Goal: Navigation & Orientation: Find specific page/section

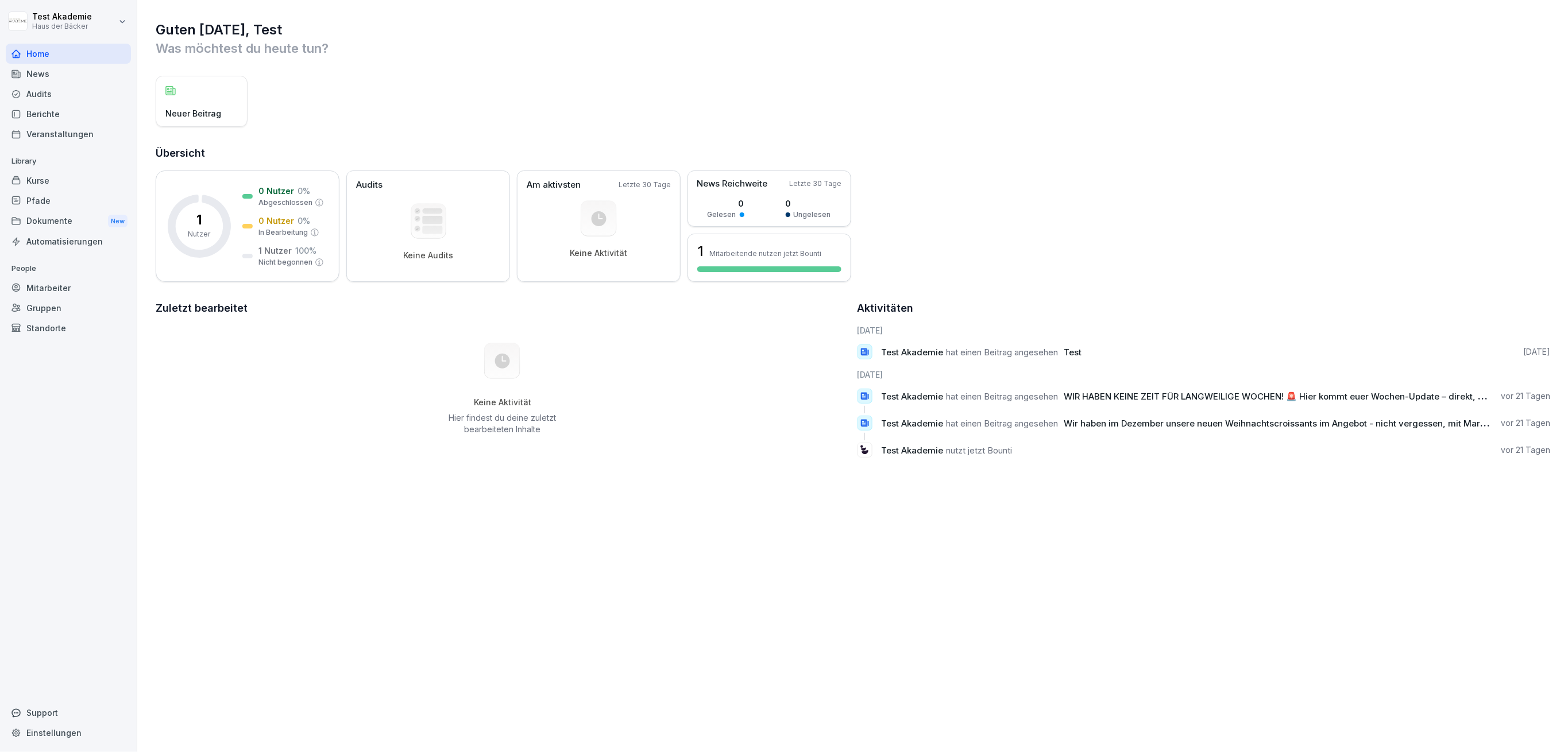
click at [83, 65] on div "News" at bounding box center [68, 74] width 125 height 20
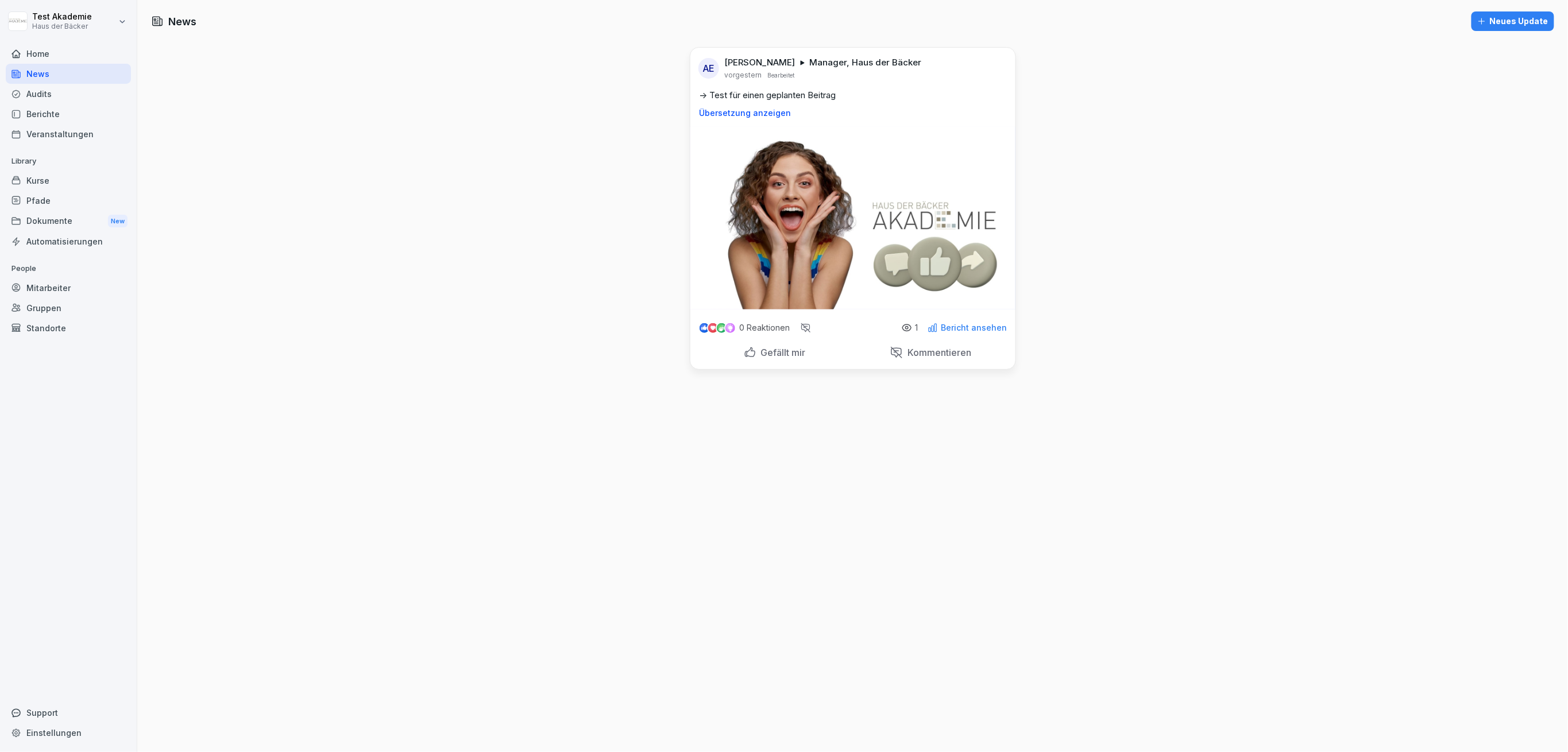
click at [927, 327] on icon at bounding box center [932, 327] width 10 height 10
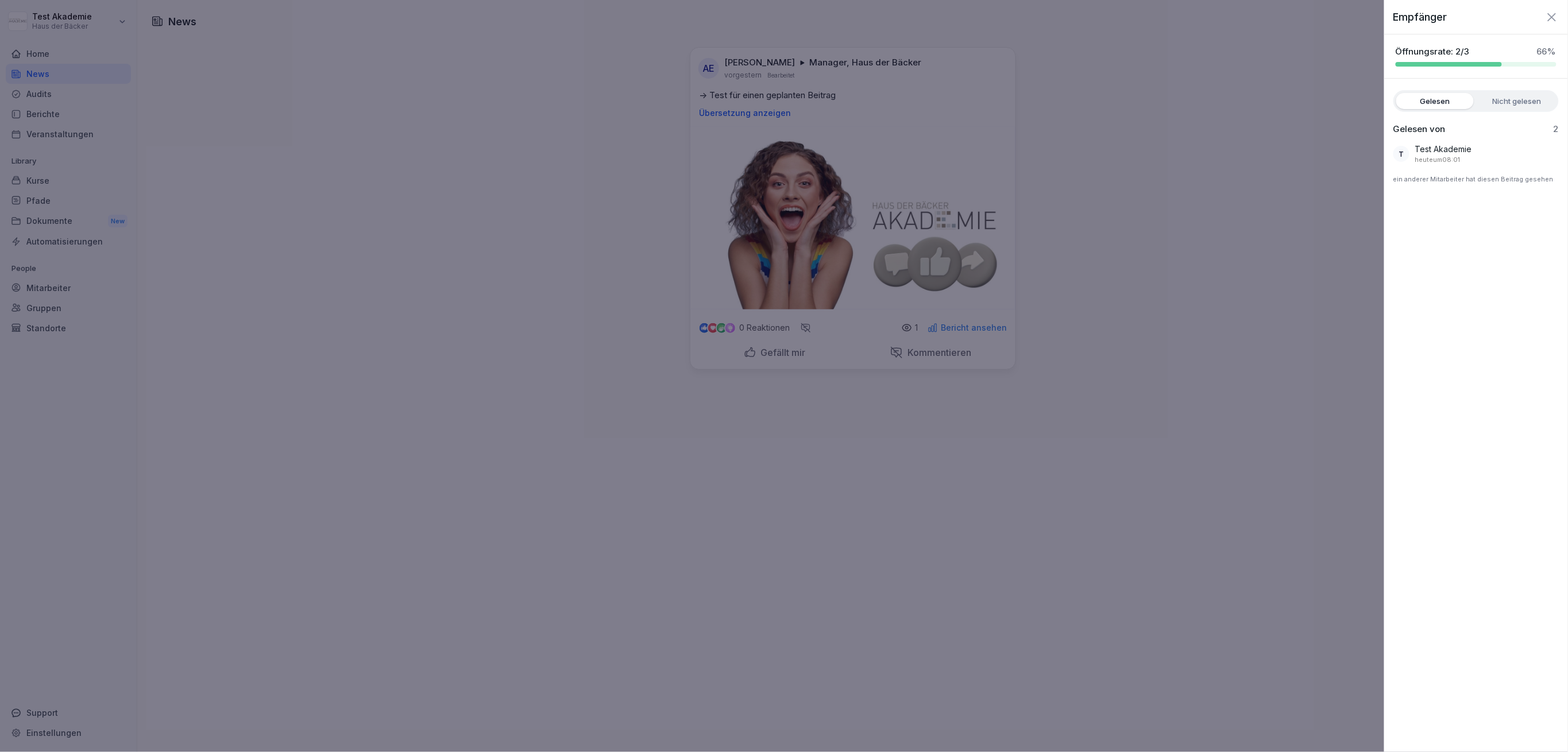
click at [1526, 99] on label "Nicht gelesen" at bounding box center [1517, 101] width 78 height 16
click at [1290, 172] on div at bounding box center [784, 376] width 1568 height 752
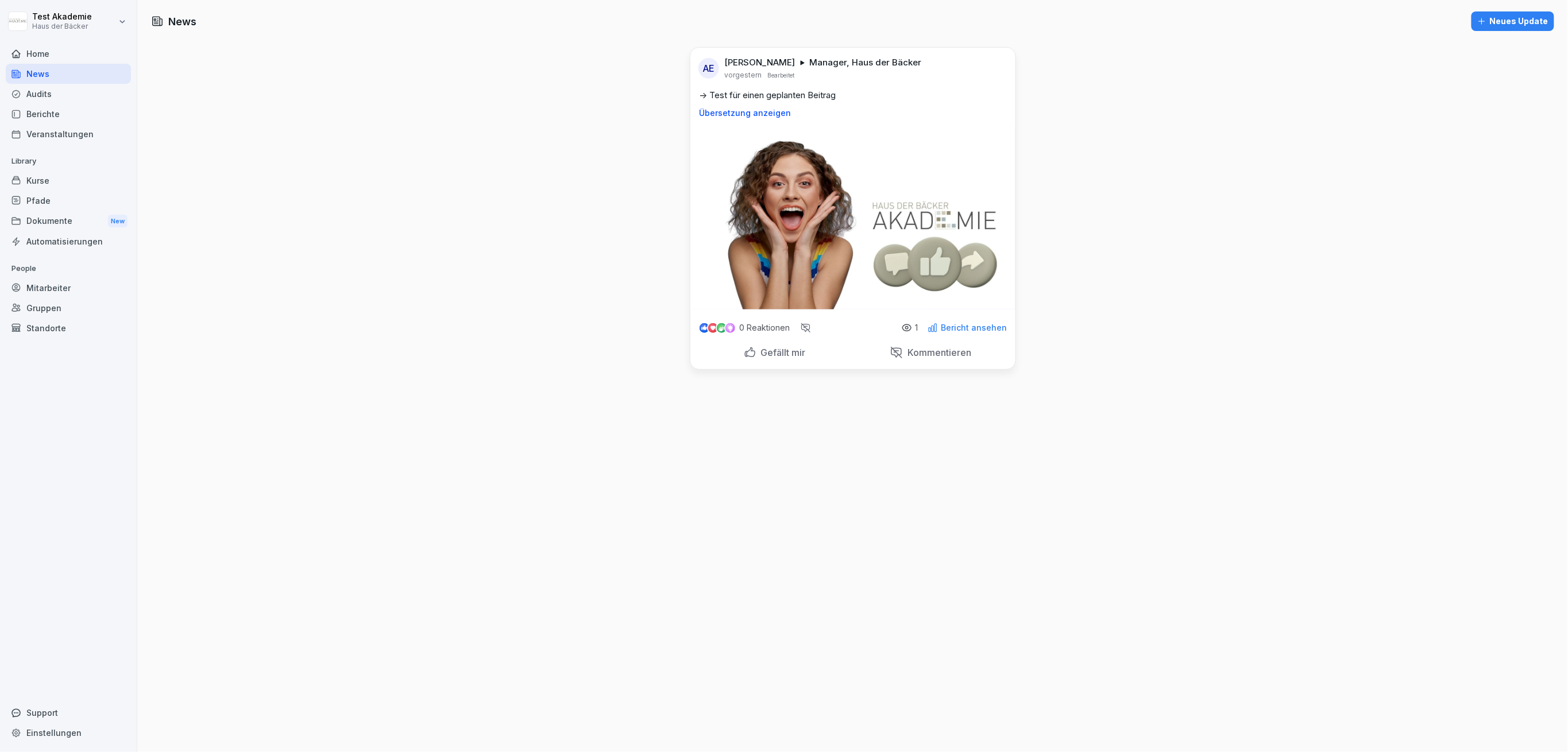
click at [55, 51] on div "Home" at bounding box center [68, 54] width 125 height 20
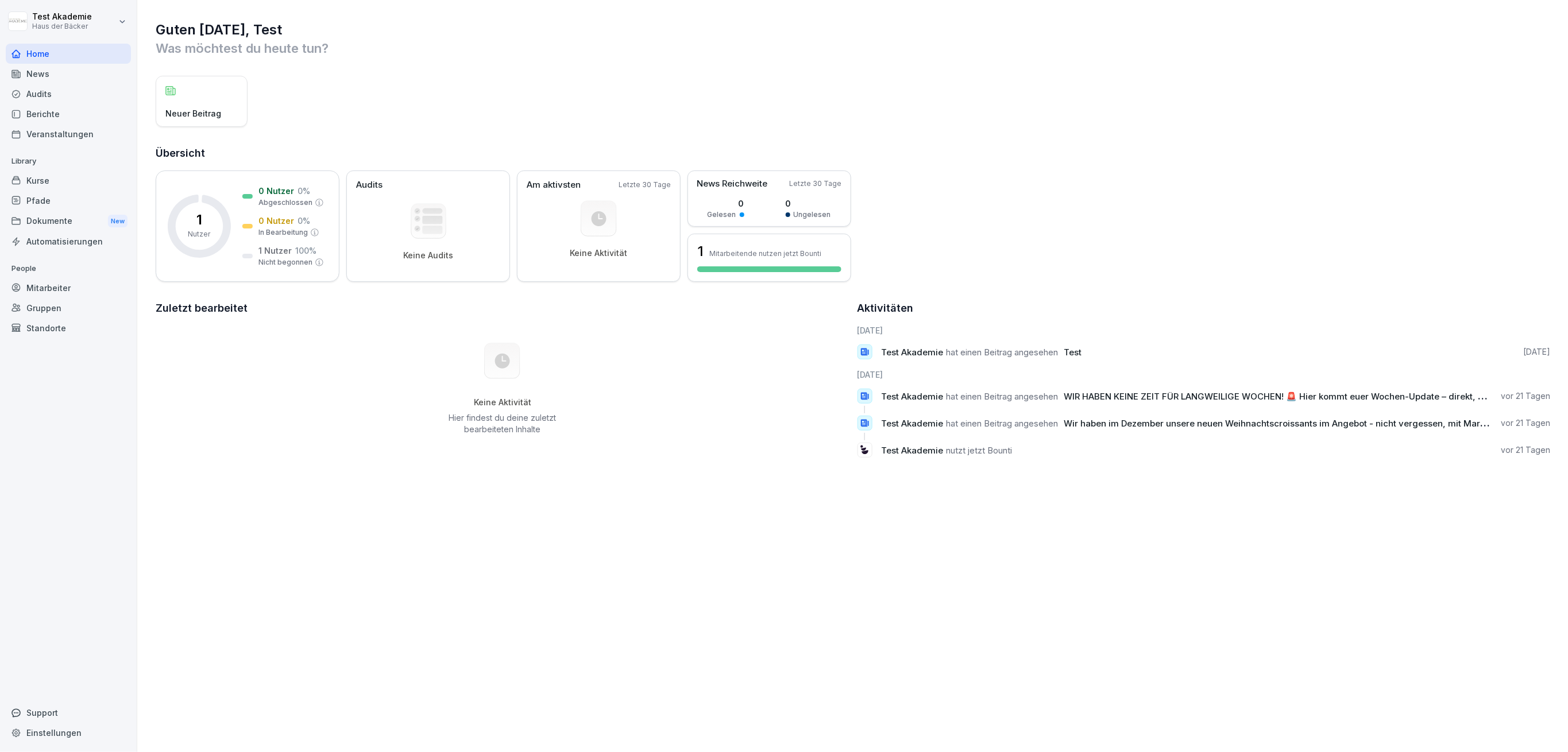
click at [66, 78] on div "News" at bounding box center [68, 74] width 125 height 20
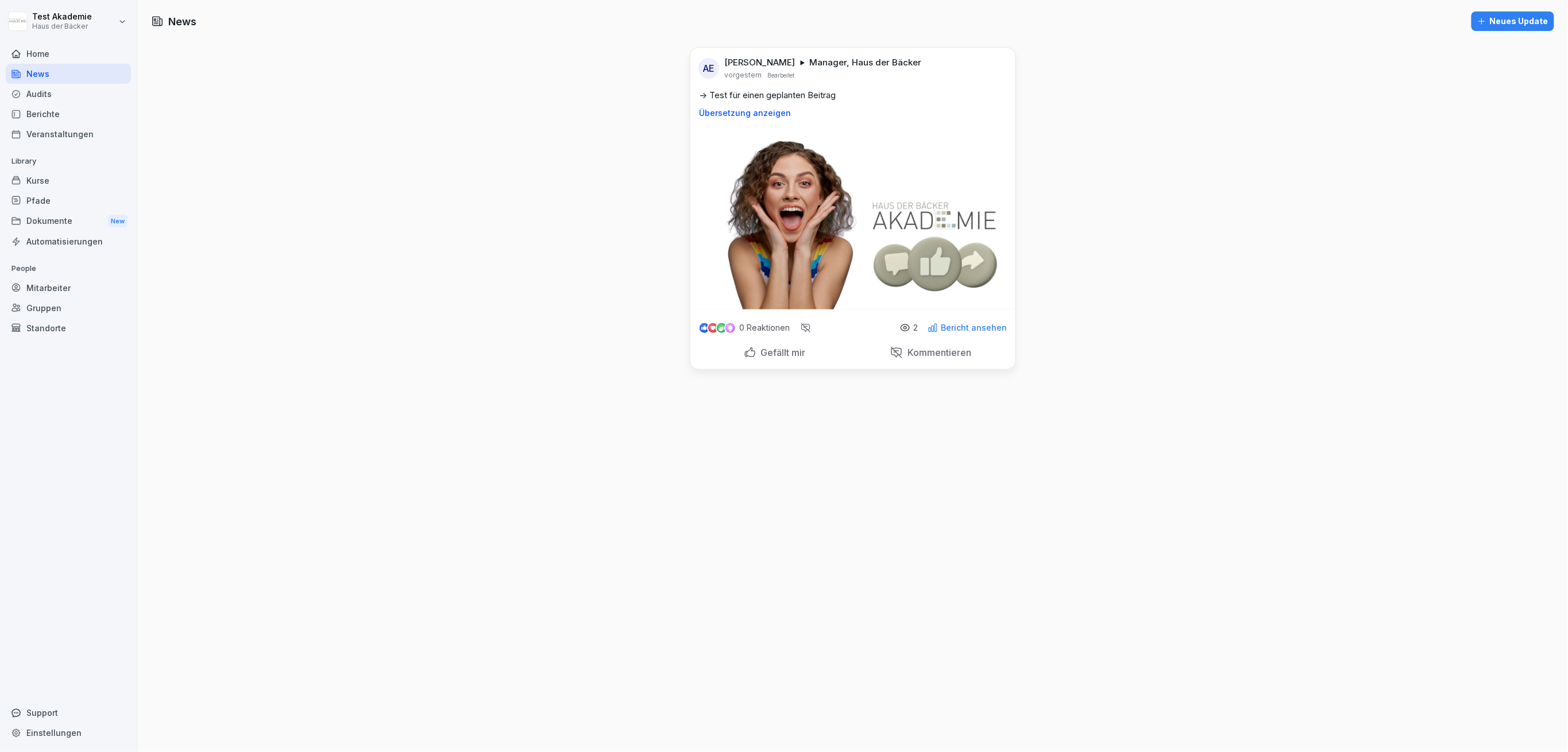
click at [63, 181] on div "Kurse" at bounding box center [68, 181] width 125 height 20
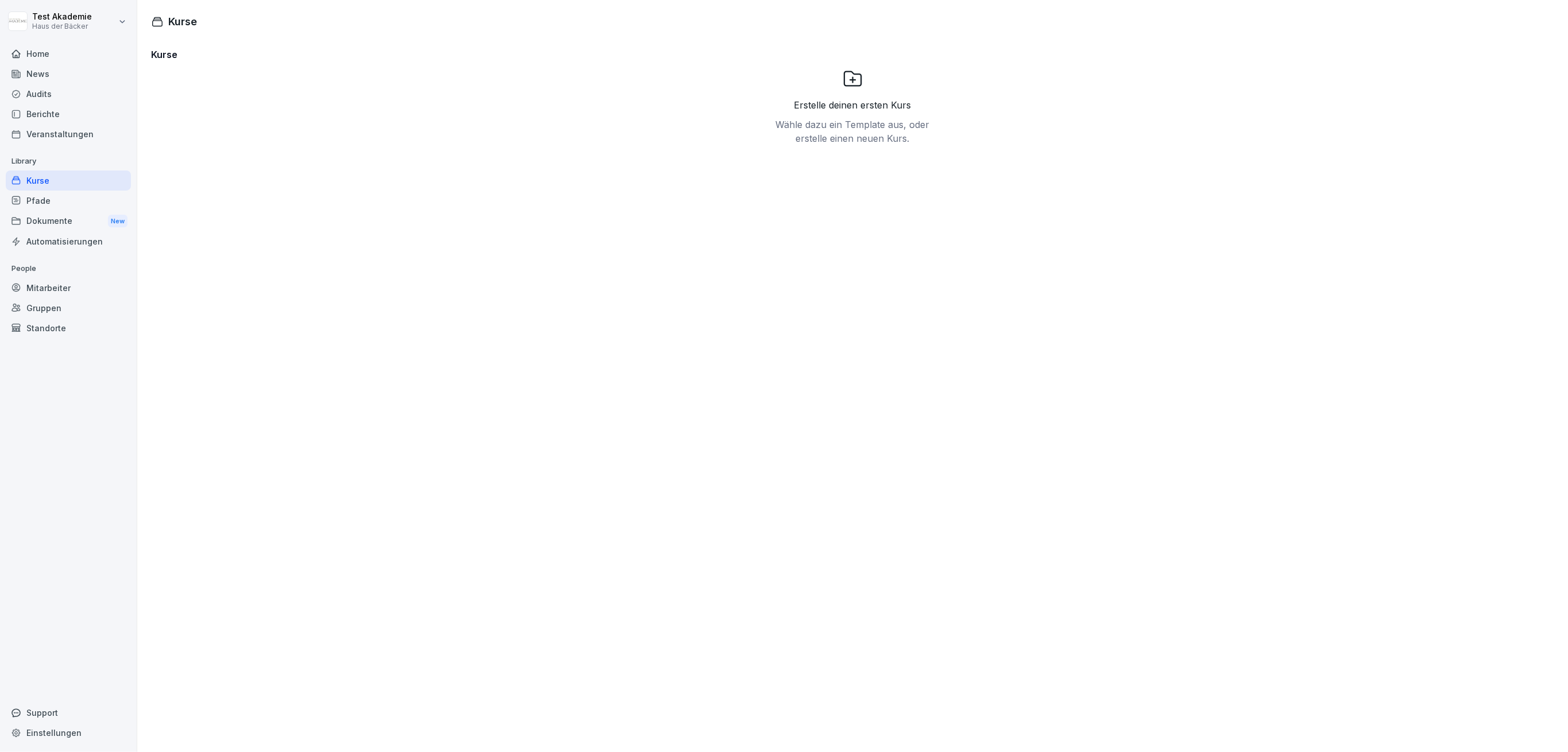
click at [70, 281] on div "Mitarbeiter" at bounding box center [68, 288] width 125 height 20
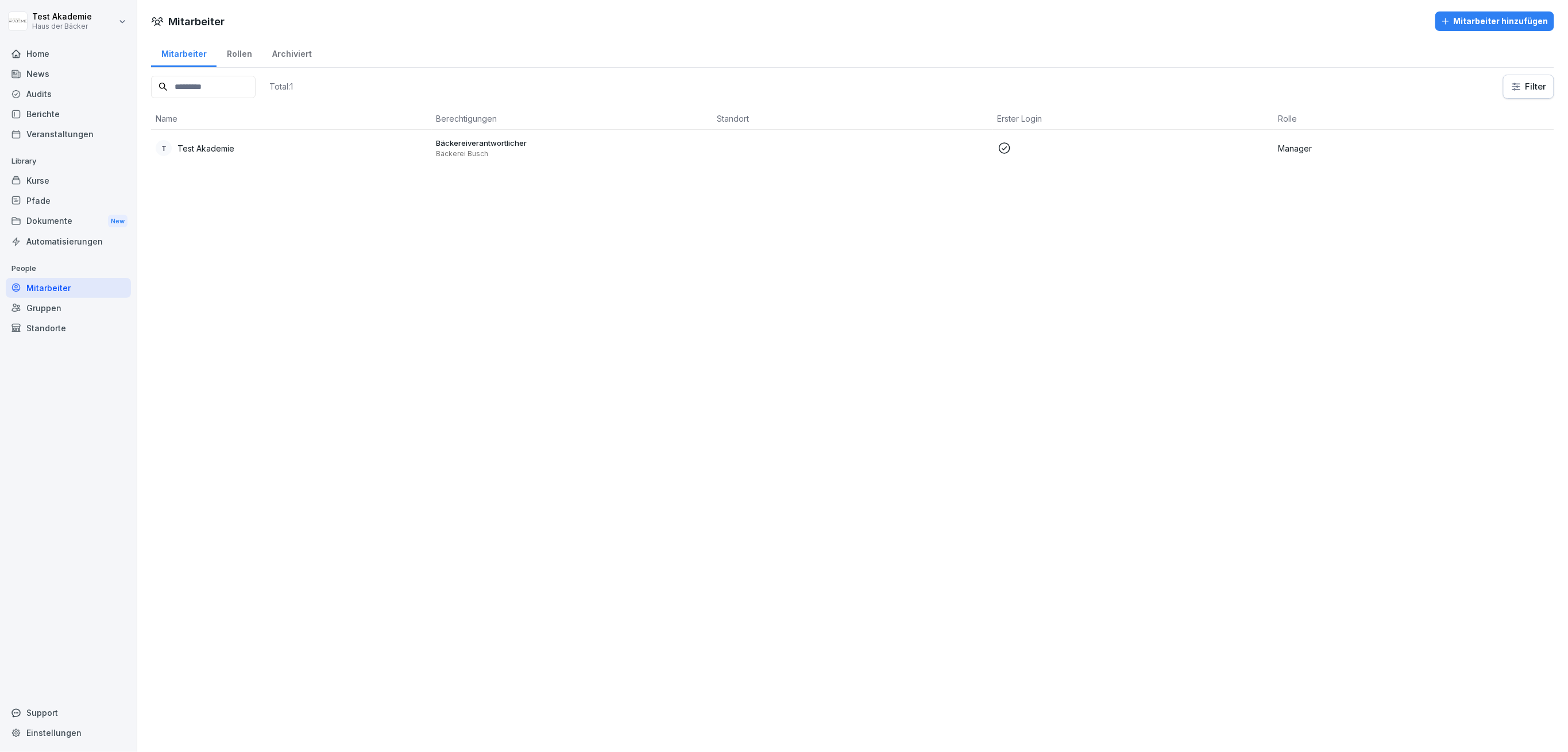
click at [63, 58] on div "Home" at bounding box center [68, 54] width 125 height 20
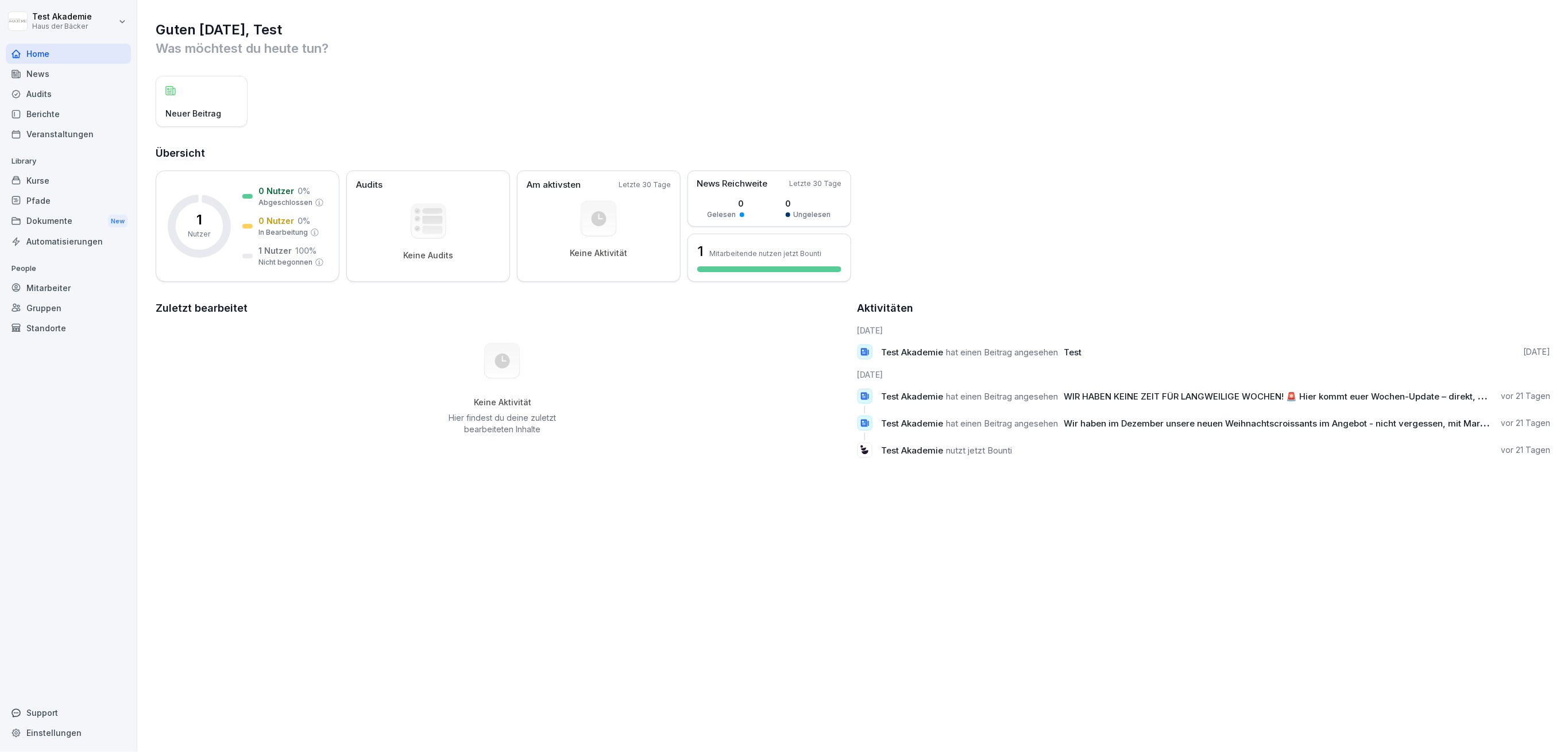
click at [63, 78] on div "News" at bounding box center [68, 74] width 125 height 20
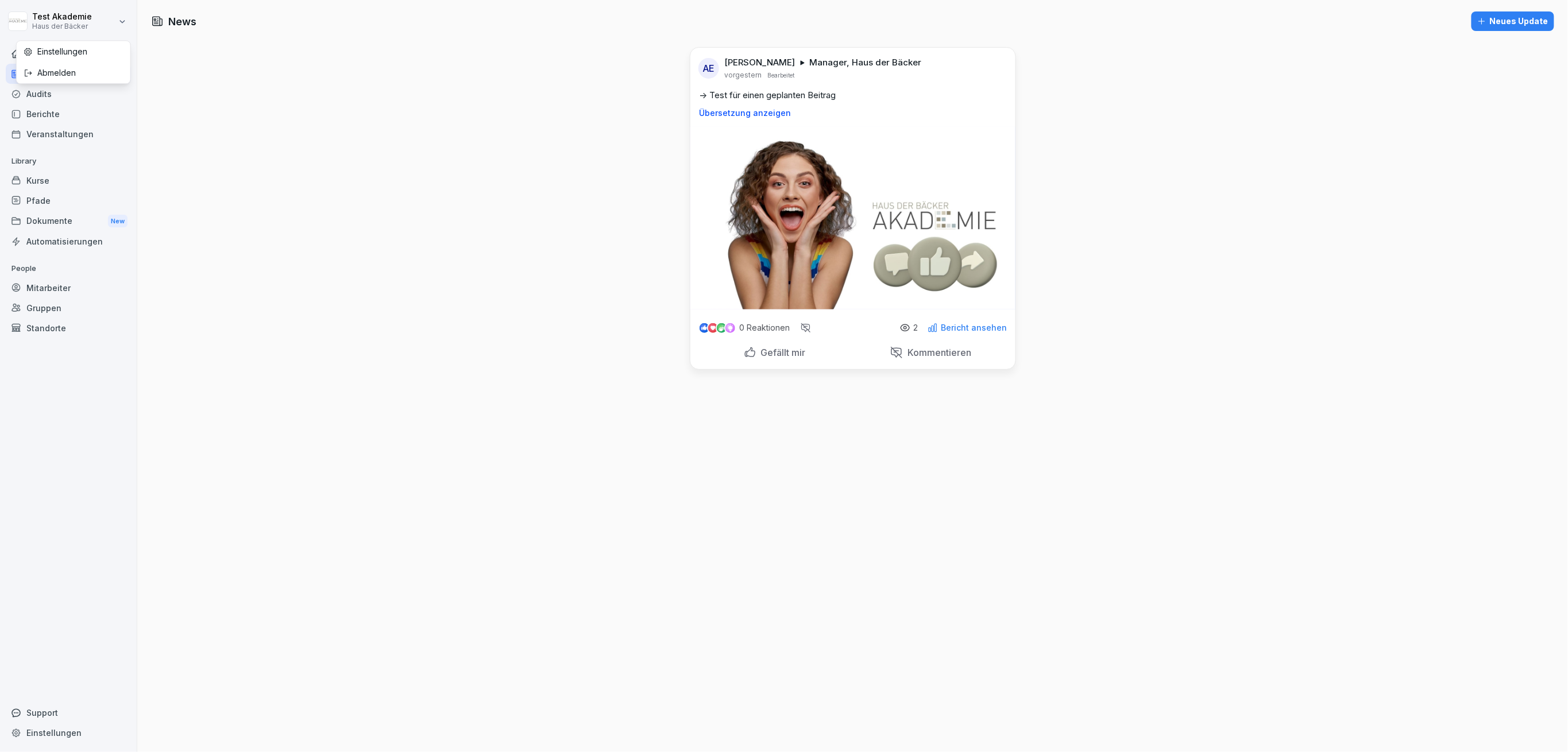
click at [101, 17] on html "Test Akademie Haus der Bäcker Home News Audits Berichte Veranstaltungen Library…" at bounding box center [784, 376] width 1568 height 752
click at [93, 72] on div "Abmelden" at bounding box center [74, 72] width 114 height 21
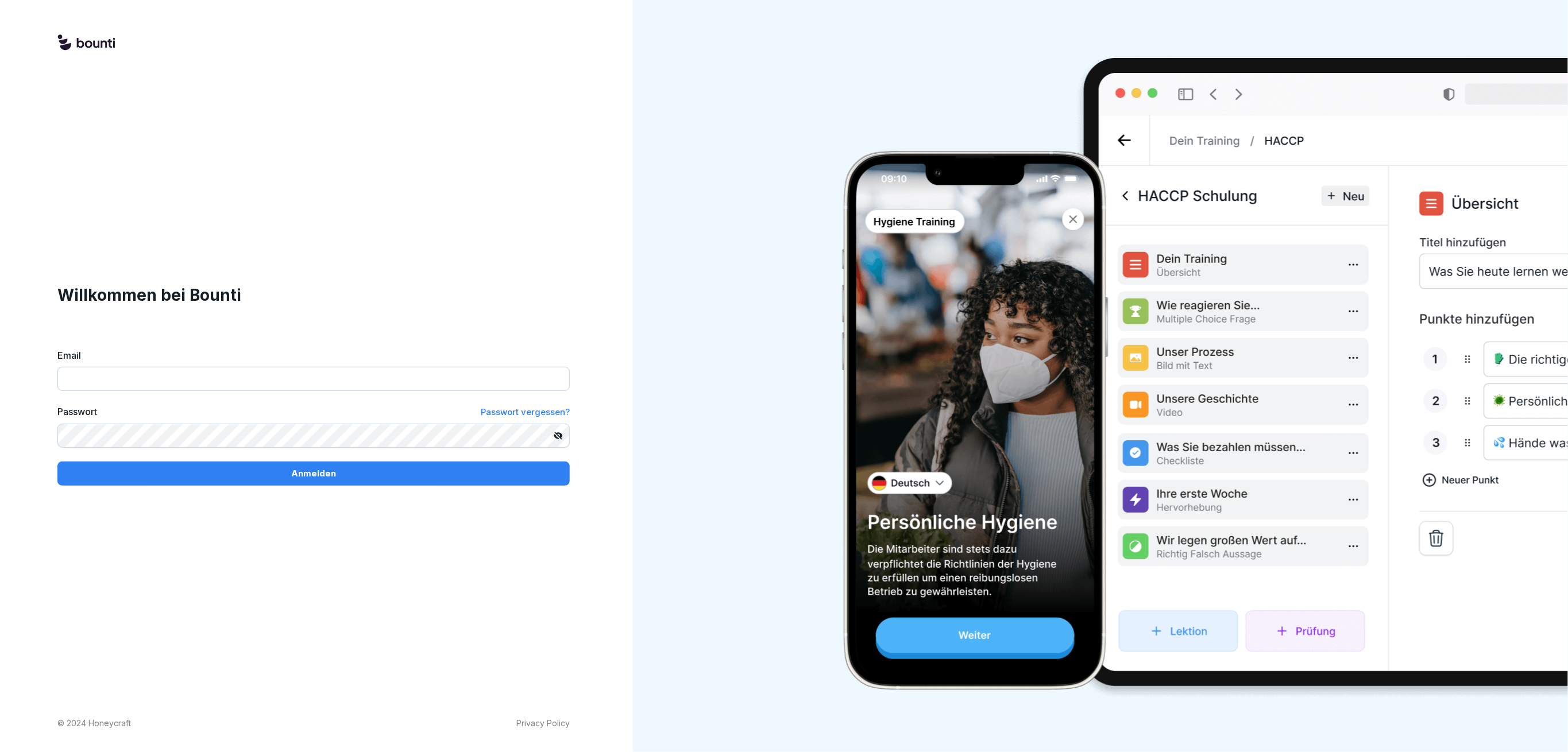
click at [360, 381] on input "Email" at bounding box center [313, 379] width 512 height 24
paste input "**********"
type input "**********"
click at [288, 476] on div "Anmelden" at bounding box center [314, 473] width 494 height 13
